Goal: Communication & Community: Answer question/provide support

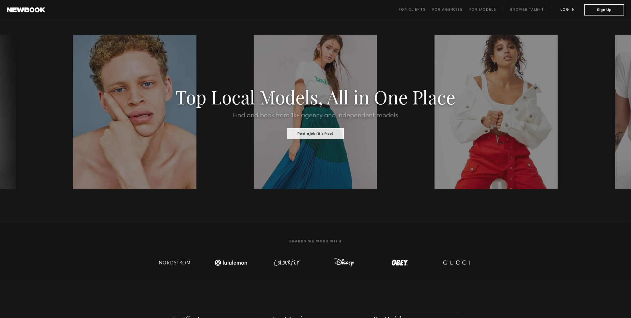
click at [560, 12] on link "Log in" at bounding box center [567, 9] width 33 height 7
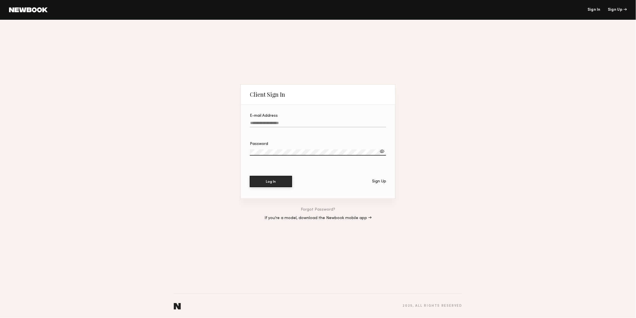
click at [326, 121] on input "E-mail Address" at bounding box center [318, 124] width 136 height 6
type input "**********"
click at [271, 182] on button "Log In" at bounding box center [271, 181] width 42 height 11
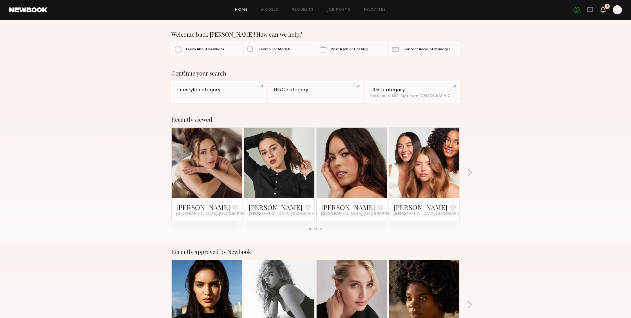
click at [601, 11] on icon at bounding box center [603, 9] width 5 height 4
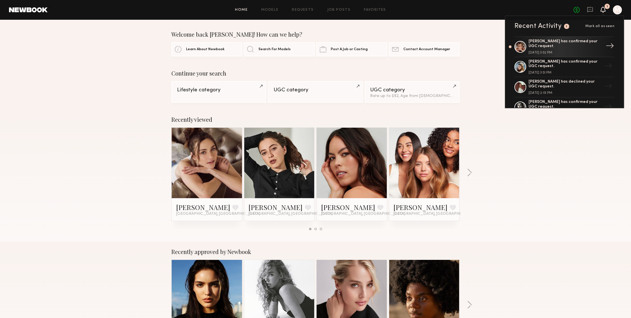
click at [573, 49] on div "[PERSON_NAME] has confirmed your UGC request. [DATE] 3:52 PM" at bounding box center [565, 46] width 73 height 15
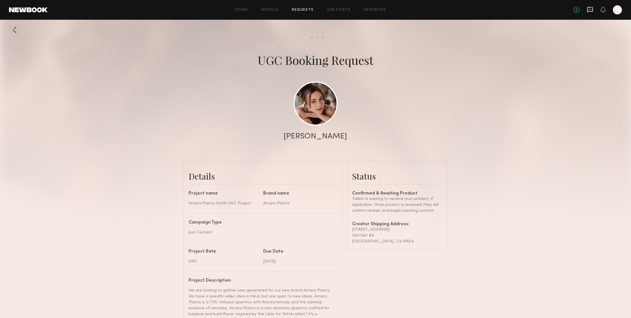
click at [590, 9] on icon at bounding box center [590, 9] width 6 height 6
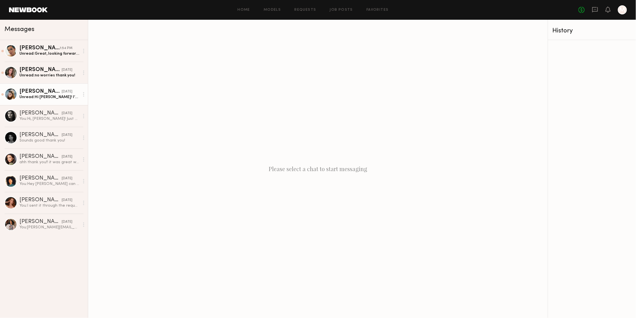
click at [55, 99] on div "Unread: Hi [PERSON_NAME]! I’m excited as well :) My last name is [GEOGRAPHIC_DA…" at bounding box center [49, 96] width 60 height 5
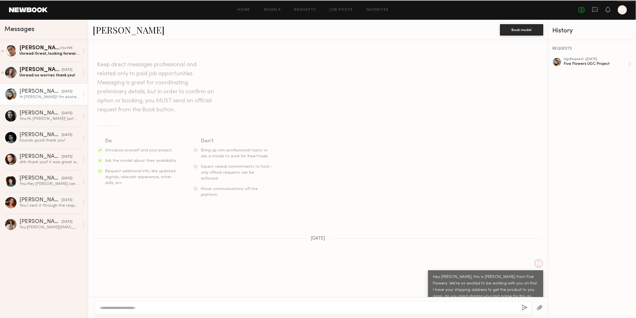
scroll to position [25, 0]
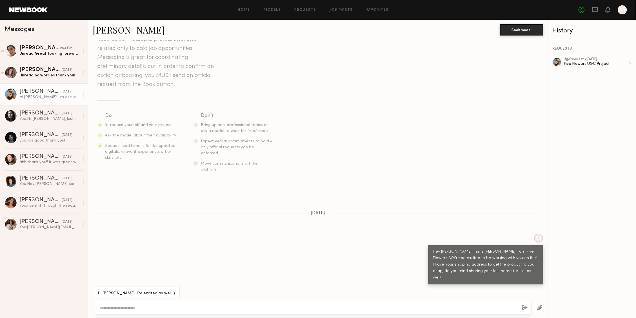
click at [180, 310] on div at bounding box center [313, 308] width 437 height 14
click at [180, 309] on textarea at bounding box center [308, 308] width 417 height 6
type textarea "**********"
click at [523, 308] on button "button" at bounding box center [524, 307] width 6 height 7
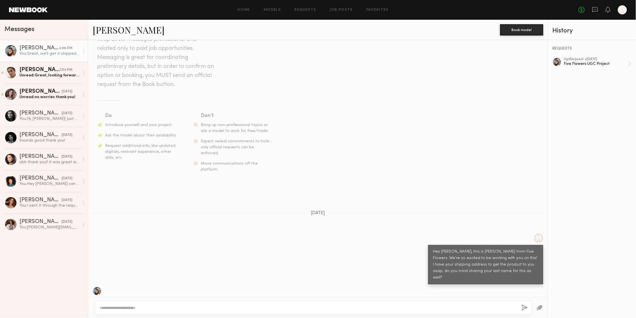
scroll to position [138, 0]
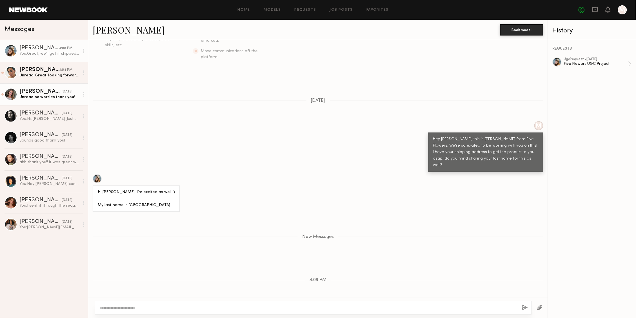
click at [47, 99] on div "Unread: no worries thank you!" at bounding box center [49, 96] width 60 height 5
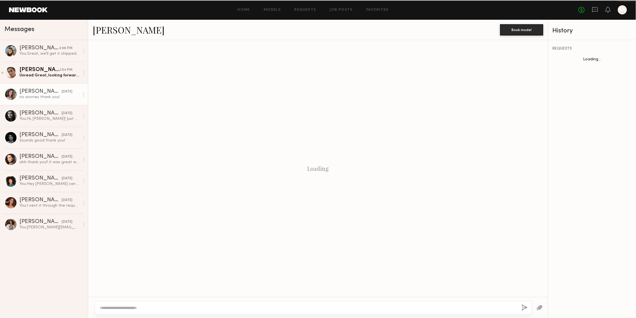
scroll to position [308, 0]
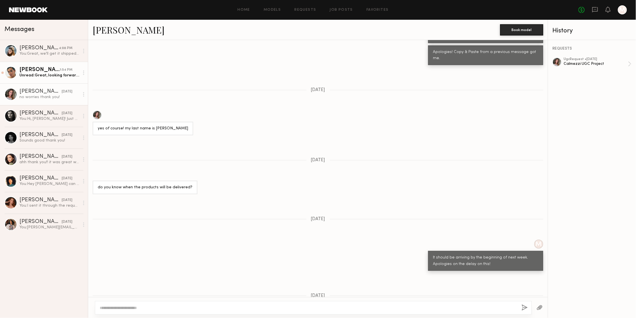
click at [38, 73] on div "Unread: Great, looking forward to receiving product!" at bounding box center [49, 75] width 60 height 5
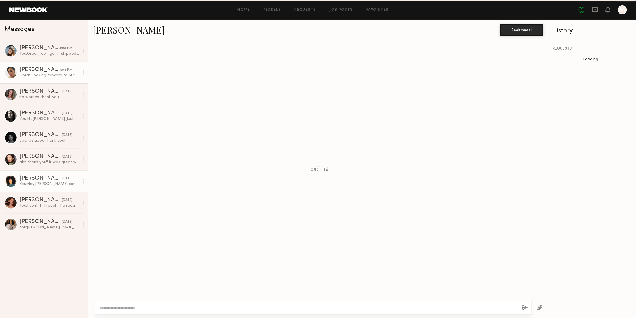
scroll to position [329, 0]
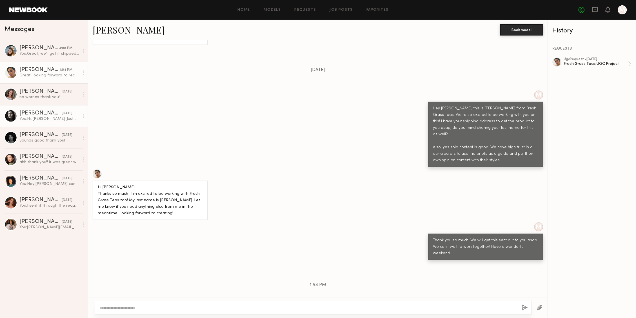
click at [50, 120] on div "You: Hi, [PERSON_NAME]! Just wondering if you saw the message above. Thank you!" at bounding box center [49, 118] width 60 height 5
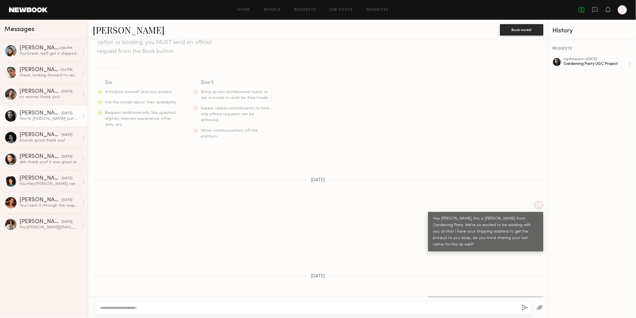
scroll to position [62, 0]
